Goal: Find specific page/section: Find specific page/section

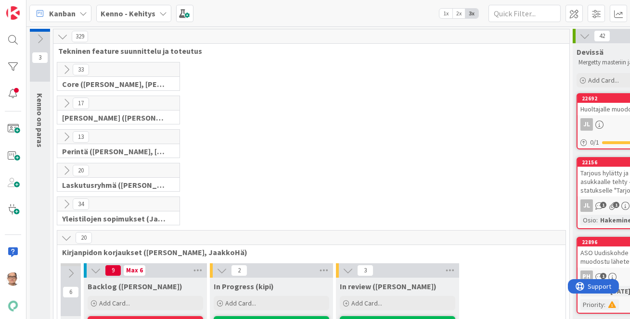
click at [67, 240] on icon at bounding box center [66, 238] width 11 height 11
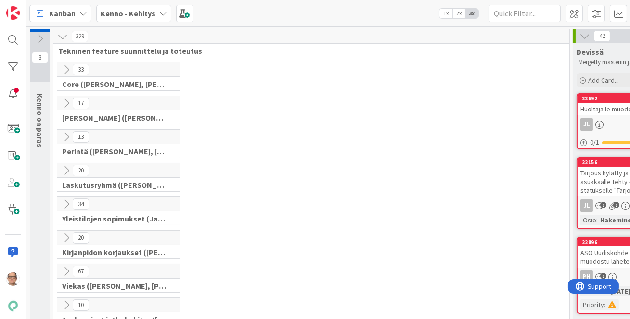
scroll to position [131, 0]
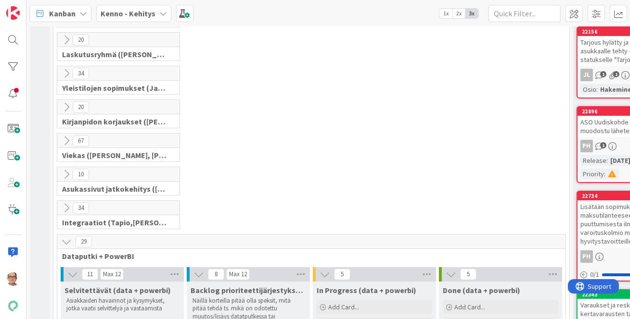
click at [63, 240] on icon at bounding box center [66, 242] width 11 height 11
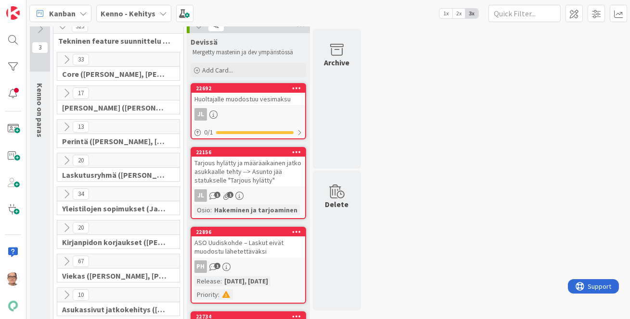
scroll to position [0, 0]
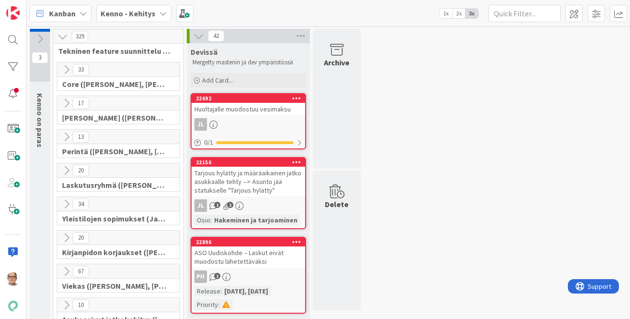
click at [65, 98] on icon at bounding box center [66, 103] width 11 height 11
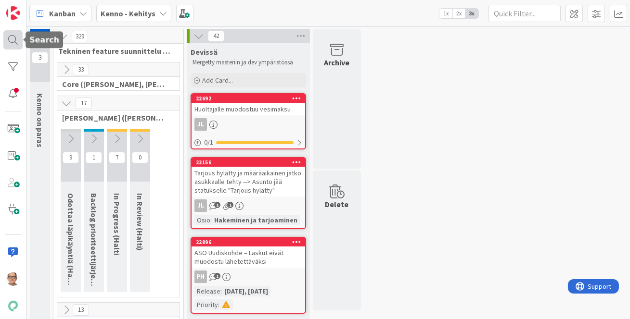
click at [18, 39] on div at bounding box center [12, 39] width 19 height 19
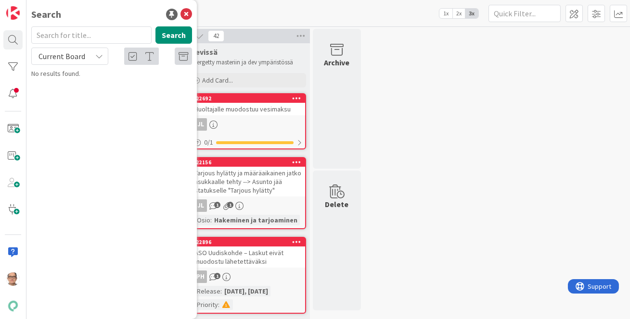
click at [67, 38] on input "text" at bounding box center [91, 34] width 120 height 17
type input "laskun päivä menneisyyteen"
click at [67, 57] on span "Current Board" at bounding box center [61, 56] width 47 height 10
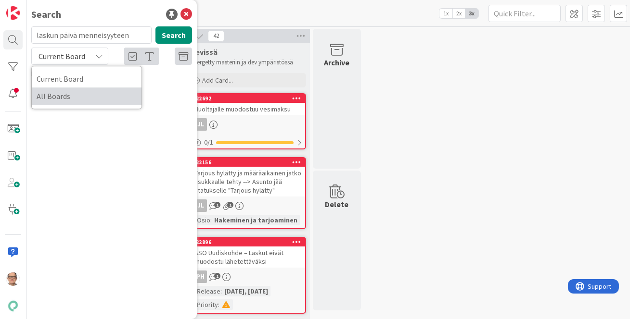
click at [60, 103] on span "All Boards" at bounding box center [87, 96] width 100 height 14
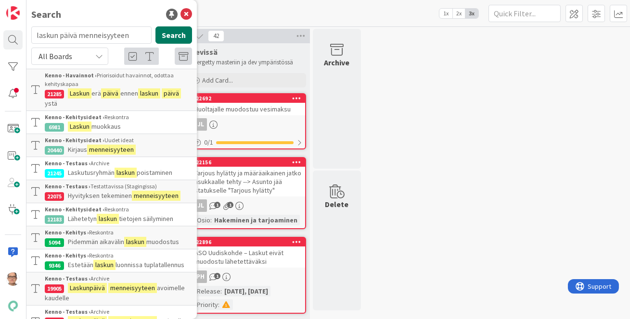
click at [174, 27] on button "Search" at bounding box center [173, 34] width 37 height 17
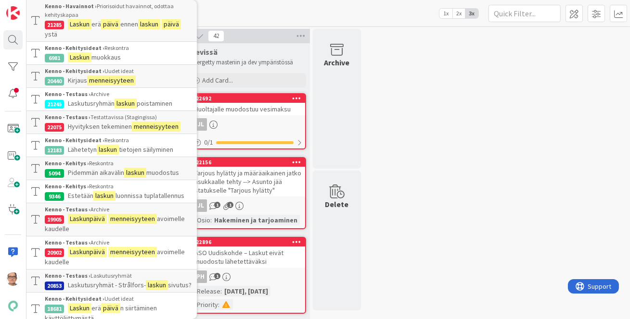
scroll to position [87, 0]
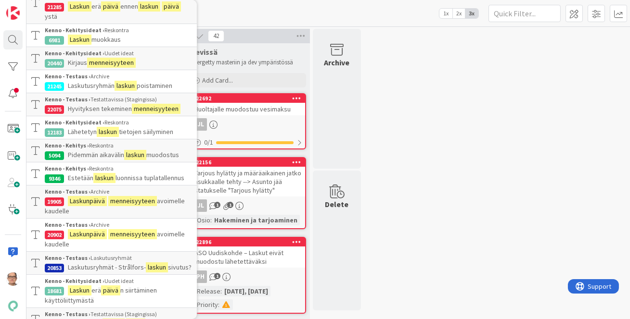
click at [82, 206] on mark "Laskunpäivä" at bounding box center [87, 201] width 39 height 10
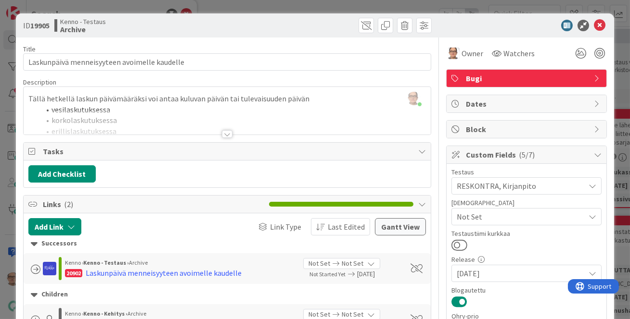
click at [223, 133] on div at bounding box center [227, 134] width 11 height 8
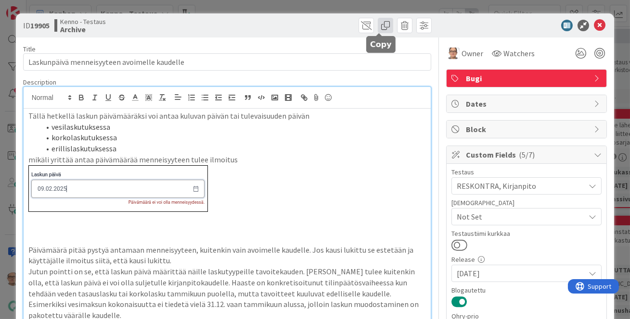
click at [378, 26] on span at bounding box center [385, 25] width 15 height 15
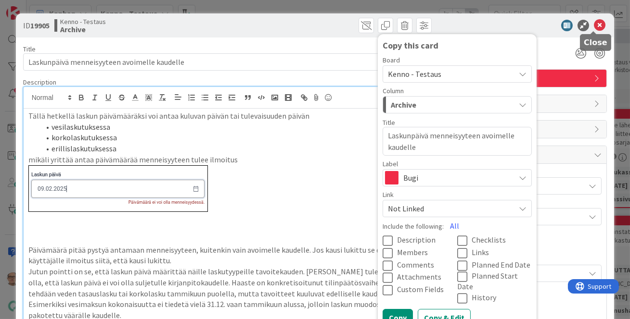
click at [594, 25] on icon at bounding box center [600, 26] width 12 height 12
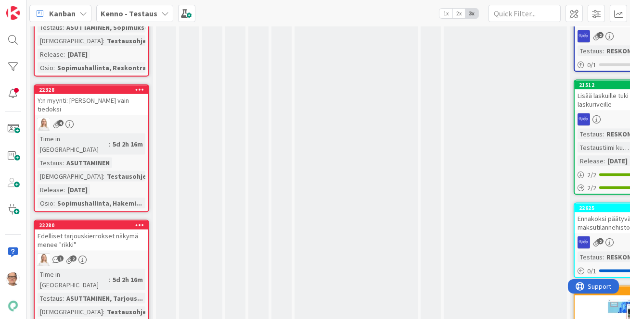
scroll to position [3280, 0]
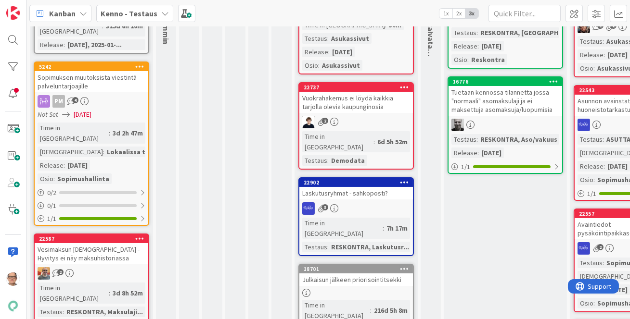
scroll to position [0, 0]
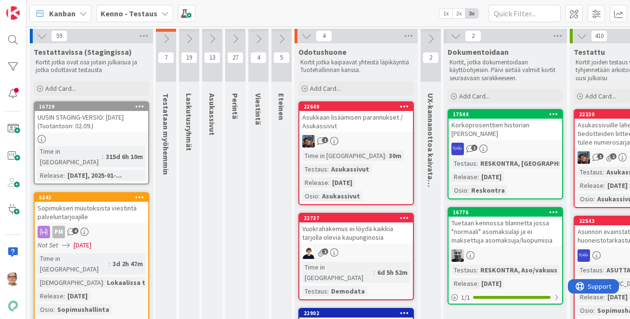
click at [306, 37] on icon at bounding box center [306, 36] width 11 height 11
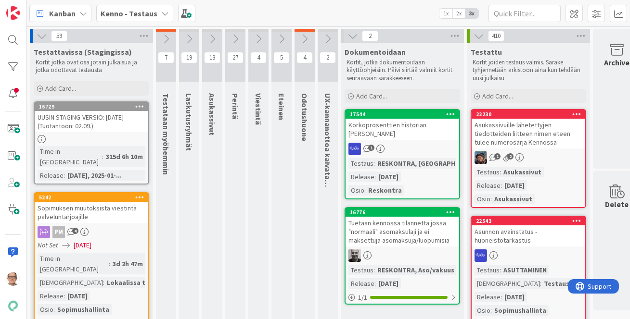
click at [351, 36] on icon at bounding box center [352, 36] width 11 height 11
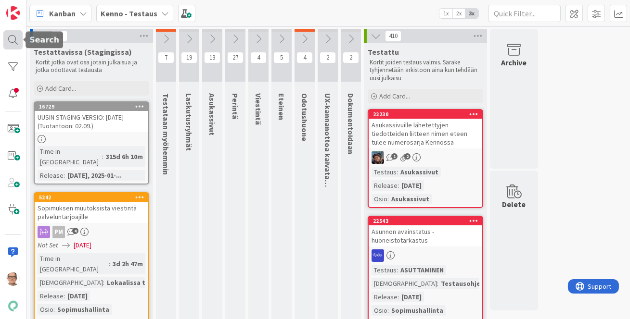
click at [13, 39] on div at bounding box center [12, 39] width 19 height 19
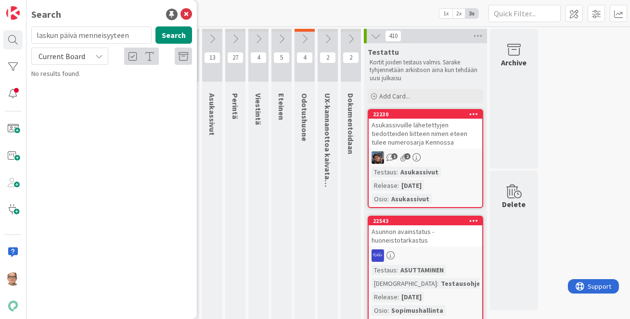
click at [97, 57] on icon at bounding box center [99, 56] width 8 height 8
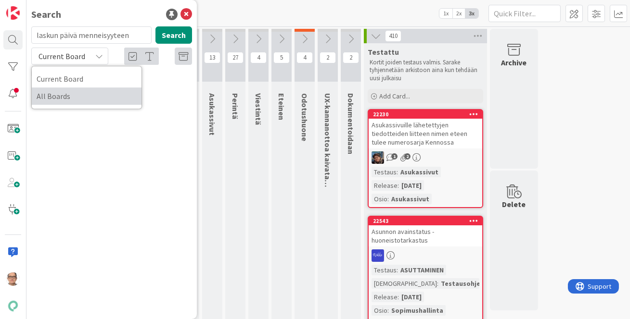
click at [98, 100] on span "All Boards" at bounding box center [87, 96] width 100 height 14
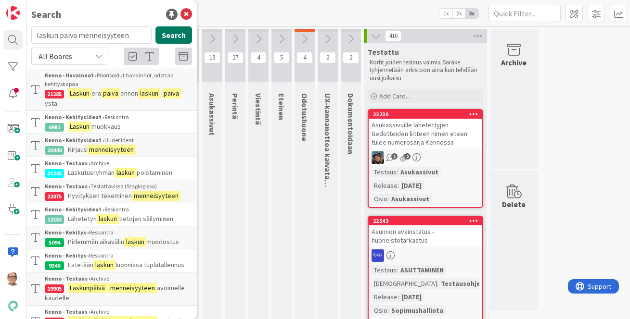
click at [175, 38] on button "Search" at bounding box center [173, 34] width 37 height 17
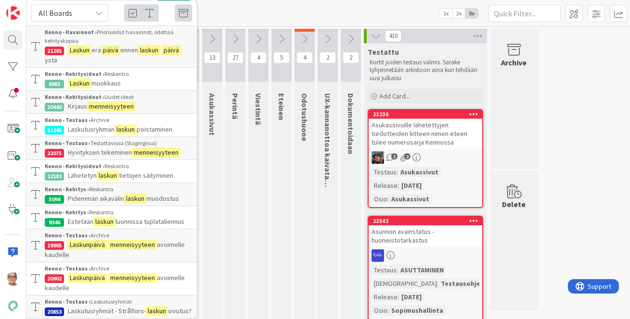
scroll to position [87, 0]
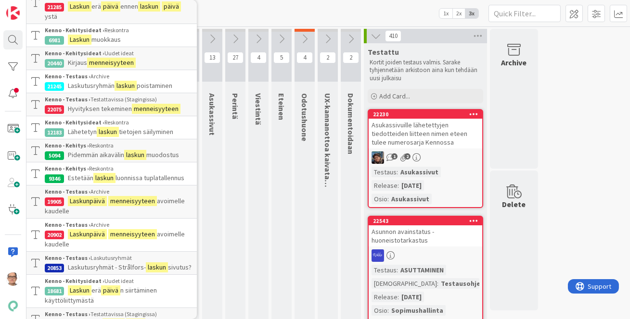
click at [113, 206] on mark "menneisyyteen" at bounding box center [132, 201] width 49 height 10
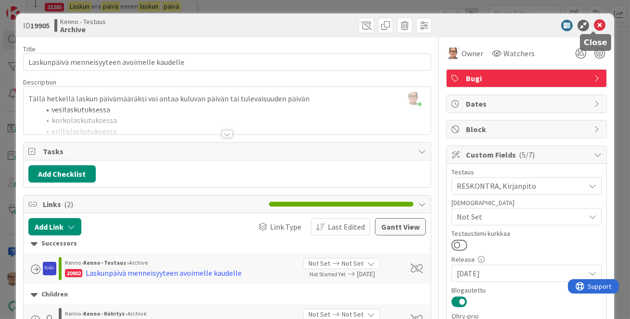
click at [594, 21] on icon at bounding box center [600, 26] width 12 height 12
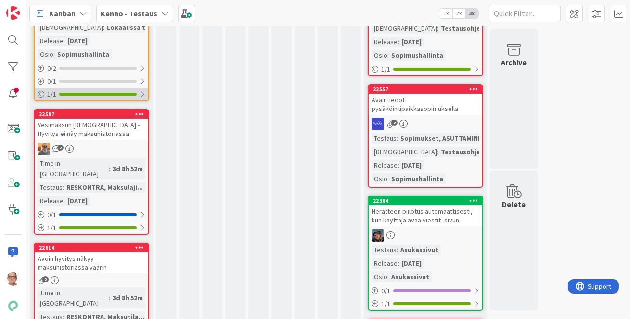
scroll to position [218, 0]
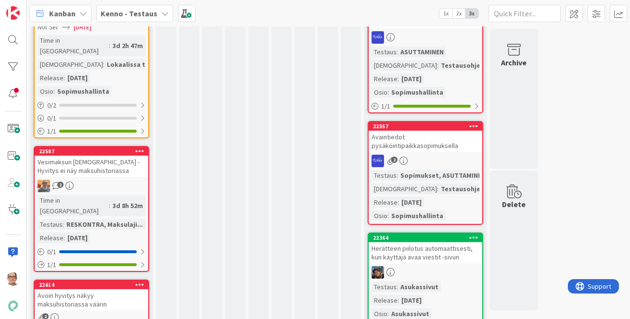
click at [161, 13] on icon at bounding box center [165, 14] width 8 height 8
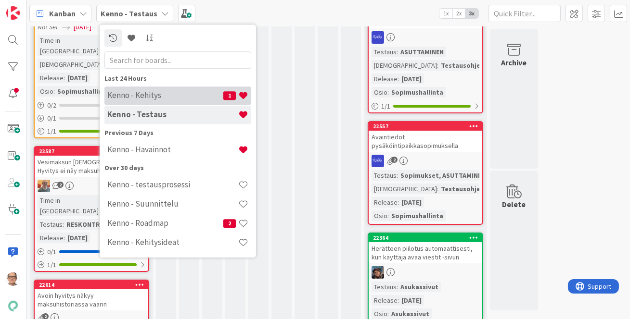
click at [167, 96] on h4 "Kenno - Kehitys" at bounding box center [165, 95] width 116 height 10
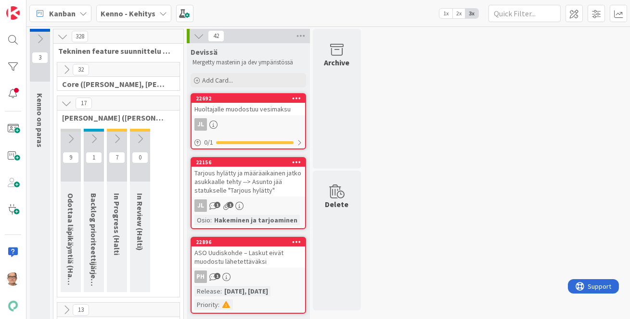
click at [198, 36] on icon at bounding box center [198, 36] width 11 height 11
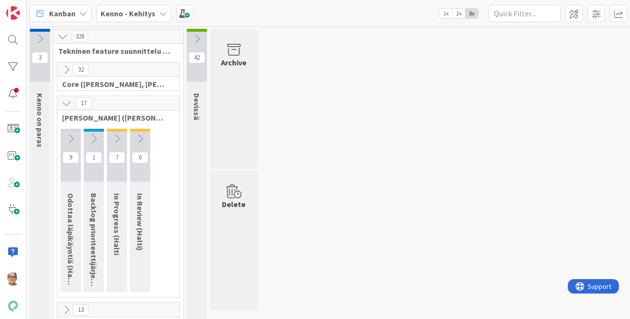
click at [65, 104] on icon at bounding box center [66, 103] width 11 height 11
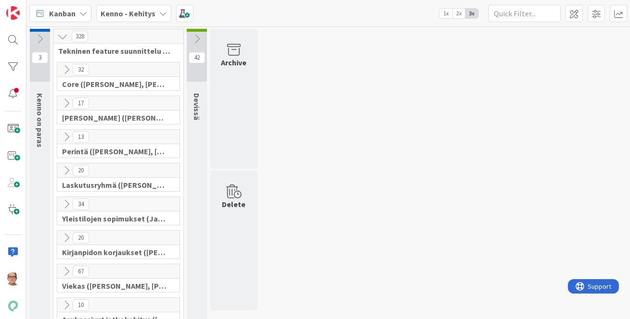
click at [66, 238] on icon at bounding box center [66, 238] width 11 height 11
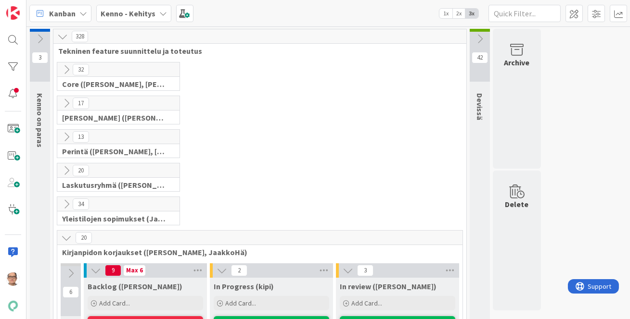
click at [64, 237] on icon at bounding box center [66, 238] width 11 height 11
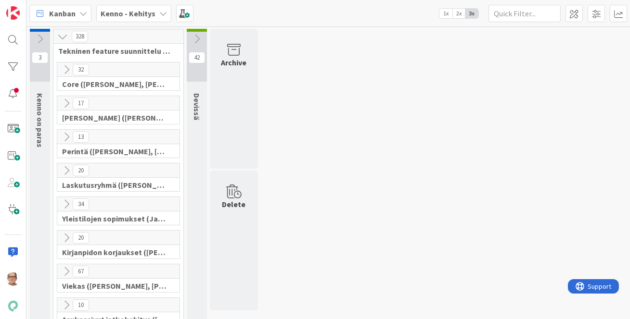
click at [159, 12] on icon at bounding box center [163, 14] width 8 height 8
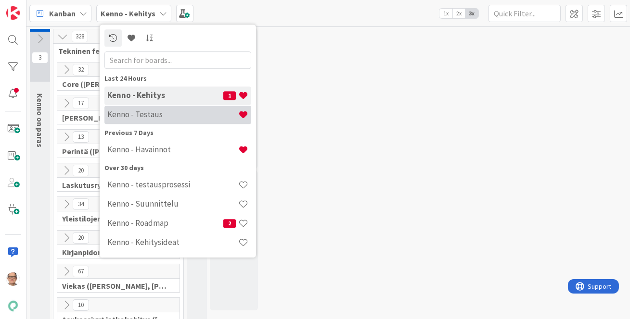
click at [170, 115] on h4 "Kenno - Testaus" at bounding box center [172, 115] width 131 height 10
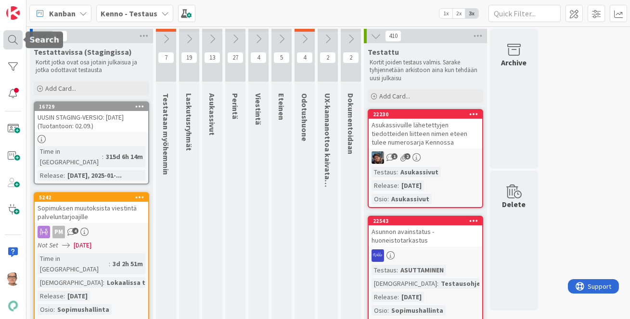
click at [16, 45] on div at bounding box center [12, 39] width 19 height 19
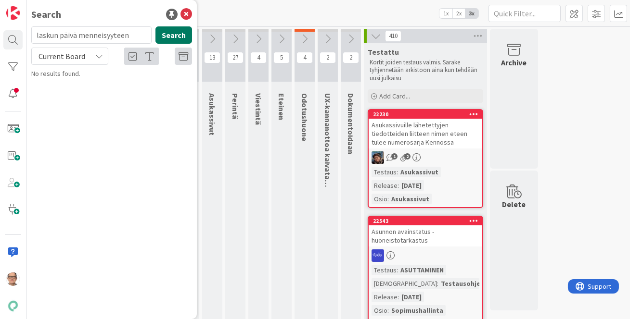
click at [171, 36] on button "Search" at bounding box center [173, 34] width 37 height 17
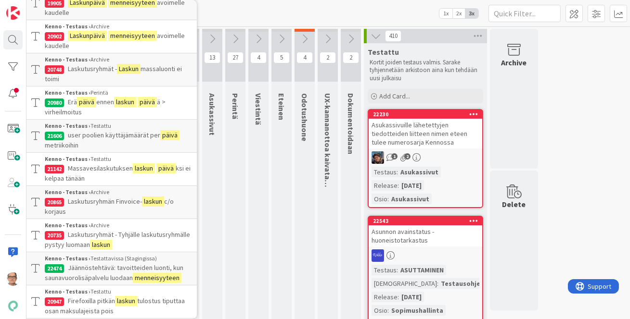
scroll to position [131, 0]
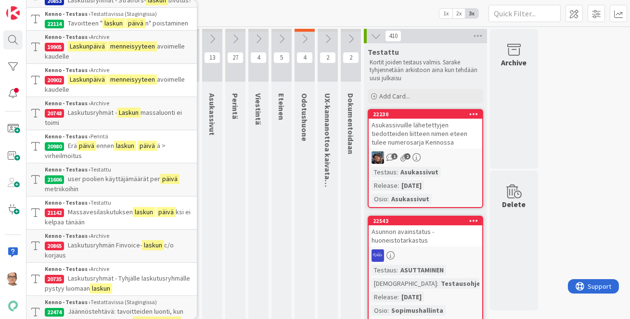
click at [141, 85] on mark "menneisyyteen" at bounding box center [132, 80] width 49 height 10
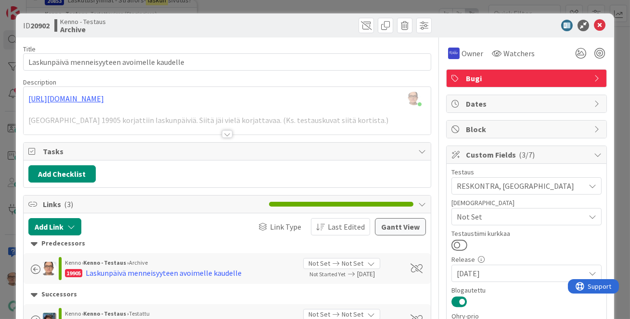
click at [223, 133] on div at bounding box center [227, 134] width 11 height 8
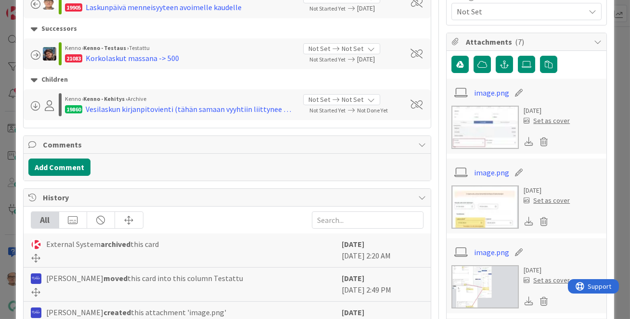
scroll to position [262, 0]
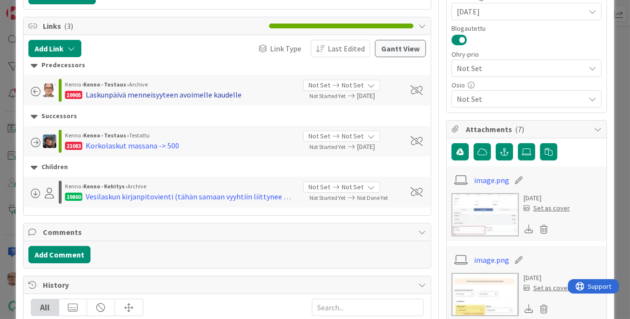
click at [126, 95] on div "Laskunpäivä menneisyyteen avoimelle kaudelle" at bounding box center [164, 95] width 156 height 12
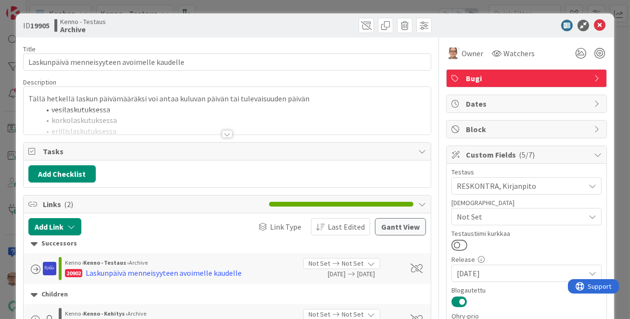
click at [222, 132] on div at bounding box center [227, 134] width 11 height 8
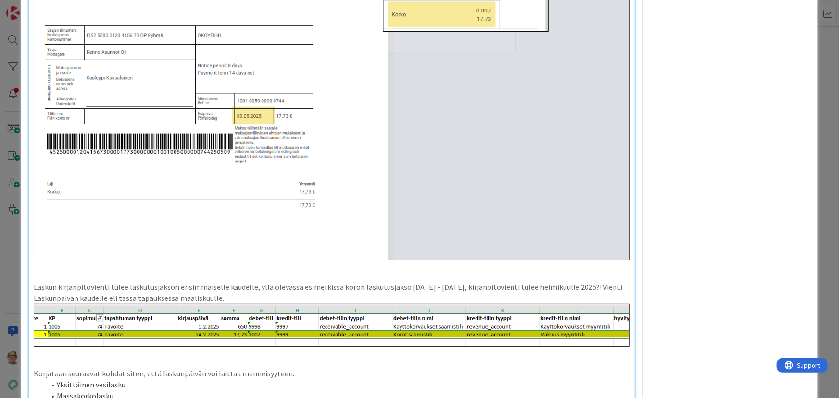
scroll to position [2263, 0]
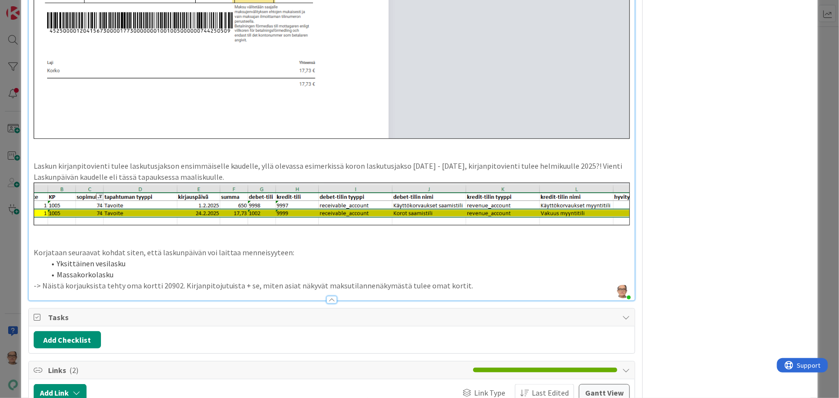
click at [327, 296] on div at bounding box center [332, 300] width 11 height 8
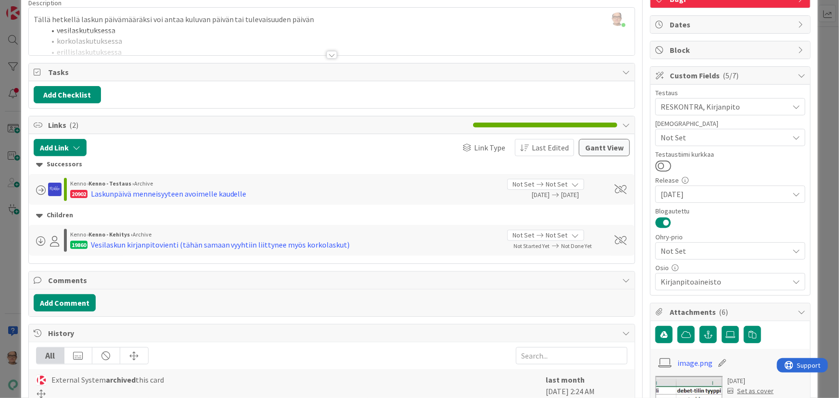
scroll to position [0, 0]
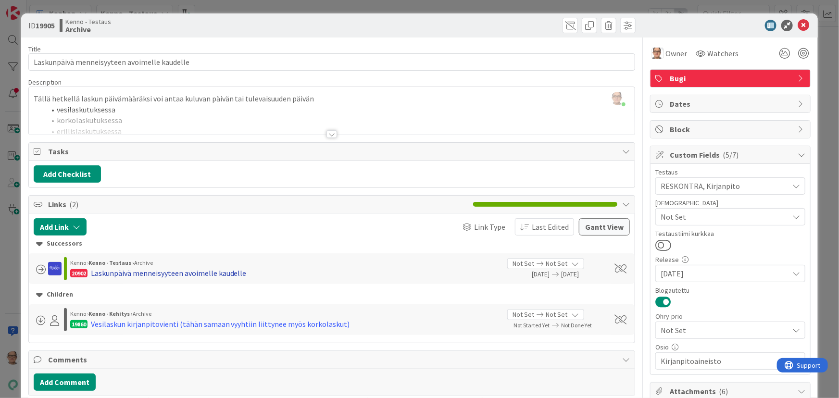
click at [207, 273] on div "Laskunpäivä menneisyyteen avoimelle kaudelle" at bounding box center [169, 273] width 156 height 12
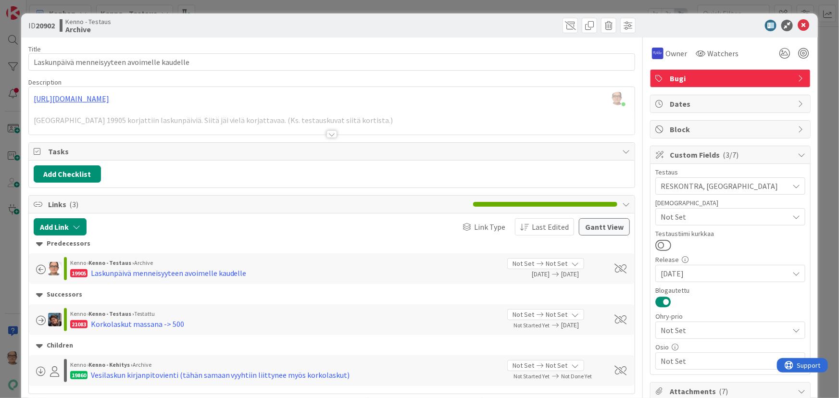
click at [327, 135] on div at bounding box center [332, 134] width 11 height 8
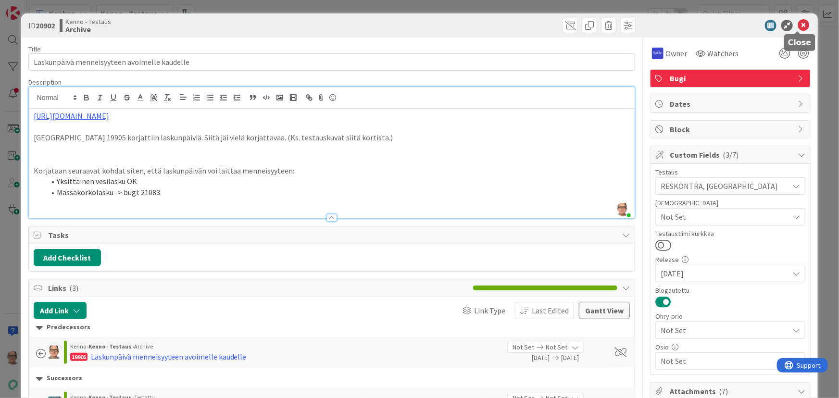
click at [629, 25] on icon at bounding box center [804, 26] width 12 height 12
